Goal: Task Accomplishment & Management: Manage account settings

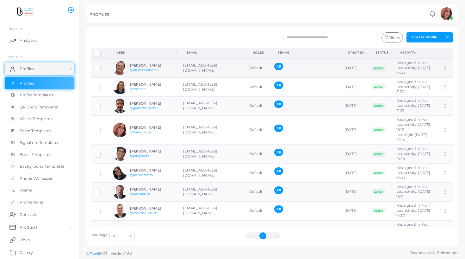
click at [152, 67] on h6 "[PERSON_NAME]" at bounding box center [153, 65] width 47 height 4
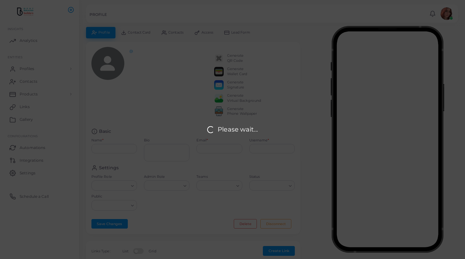
type input "**********"
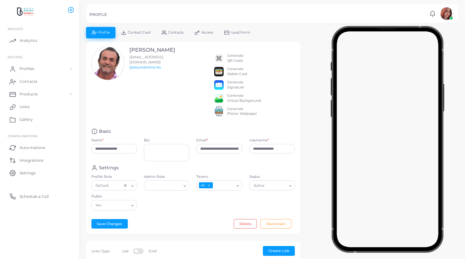
click at [172, 34] on span "Contacts" at bounding box center [175, 32] width 15 height 3
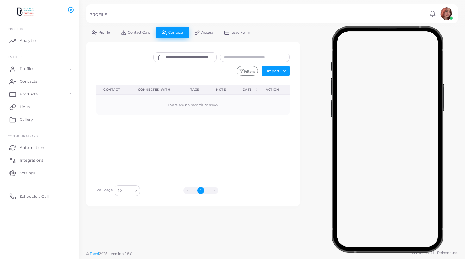
click at [104, 35] on link "Profile" at bounding box center [100, 32] width 29 height 11
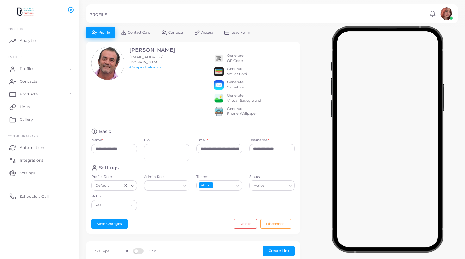
click at [170, 31] on span "Contacts" at bounding box center [175, 32] width 15 height 3
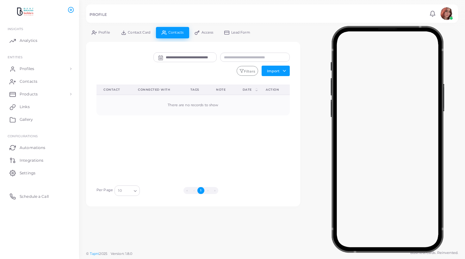
click at [108, 31] on span "Profile" at bounding box center [104, 32] width 12 height 3
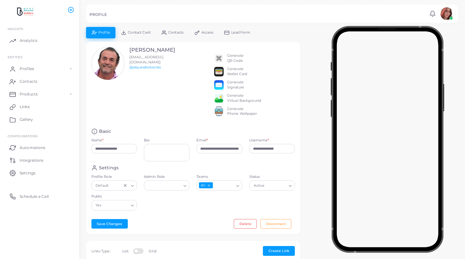
click at [174, 34] on span "Contacts" at bounding box center [175, 32] width 15 height 3
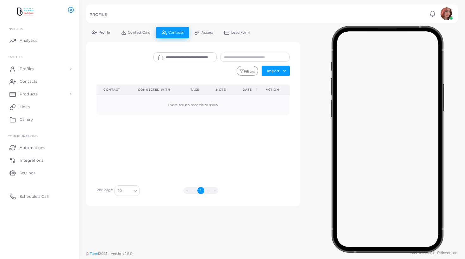
click at [33, 16] on img at bounding box center [23, 12] width 35 height 12
